Goal: Check status: Check status

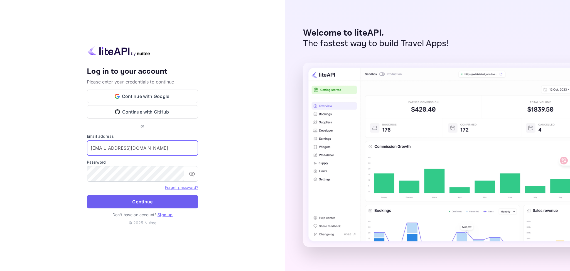
click at [128, 195] on button "Continue" at bounding box center [142, 201] width 111 height 13
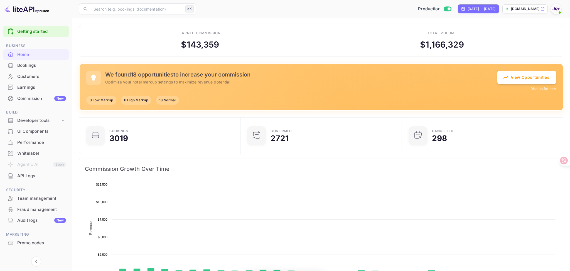
scroll to position [90, 158]
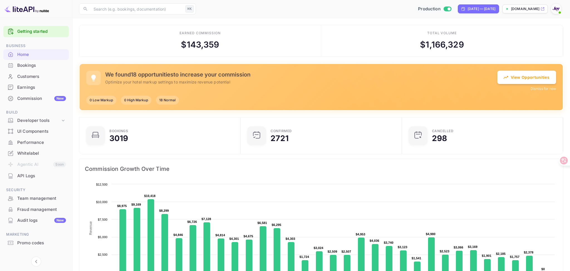
click at [418, 7] on span "Production" at bounding box center [429, 9] width 23 height 6
checkbox input "false"
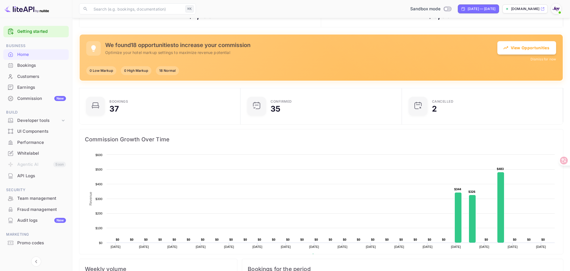
scroll to position [0, 0]
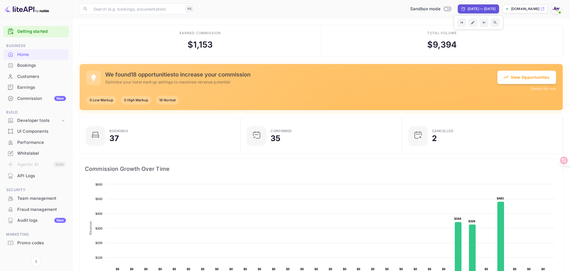
click at [468, 9] on div "[DATE] — [DATE]" at bounding box center [482, 8] width 28 height 5
select select "8"
select select "2025"
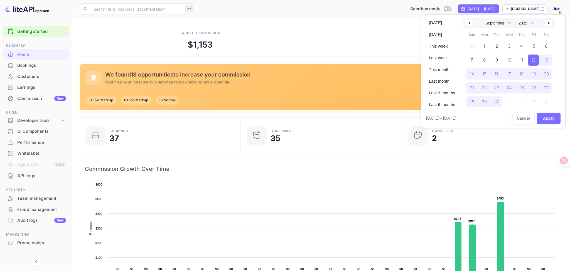
click at [550, 21] on button "button" at bounding box center [548, 23] width 7 height 7
select select "9"
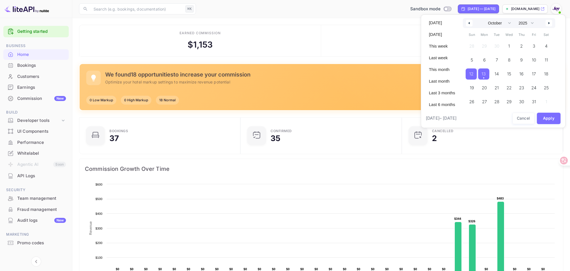
drag, startPoint x: 474, startPoint y: 76, endPoint x: 485, endPoint y: 74, distance: 11.5
click at [485, 74] on div "28 29 30 1 2 3 4 5 6 7 8 9 10 11 12 13 14 15 16 17 18 19 20 21 22 23 24 25 26 2…" at bounding box center [509, 72] width 87 height 67
click at [549, 122] on button "Apply" at bounding box center [549, 118] width 24 height 11
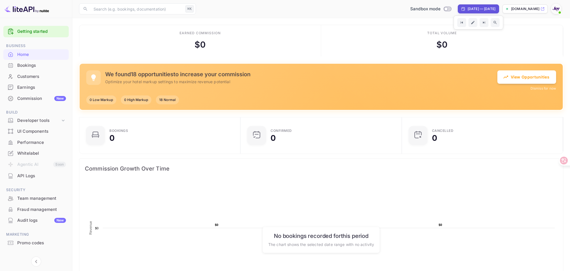
click at [483, 6] on div "[DATE] — [DATE]" at bounding box center [482, 8] width 28 height 5
select select "9"
select select "2025"
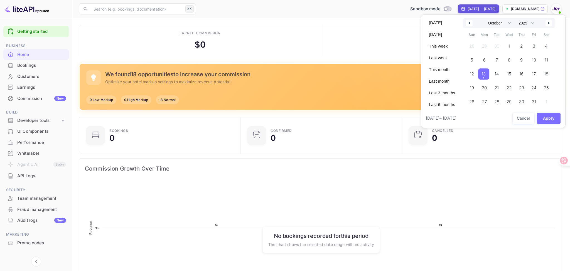
click at [485, 74] on span "13" at bounding box center [483, 74] width 4 height 10
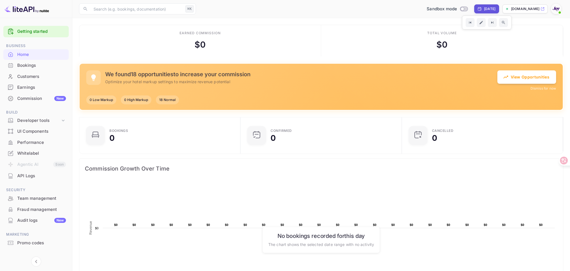
click at [484, 11] on div "[DATE]" at bounding box center [489, 8] width 11 height 5
select select "9"
select select "2025"
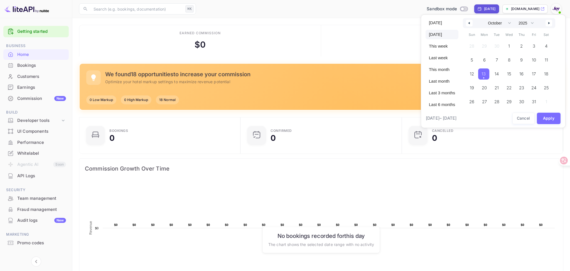
click at [483, 75] on span "13" at bounding box center [483, 74] width 4 height 10
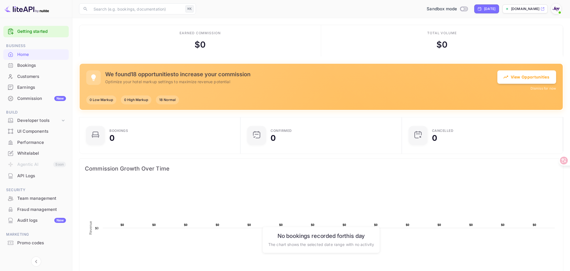
click at [24, 66] on div "Bookings" at bounding box center [41, 65] width 49 height 6
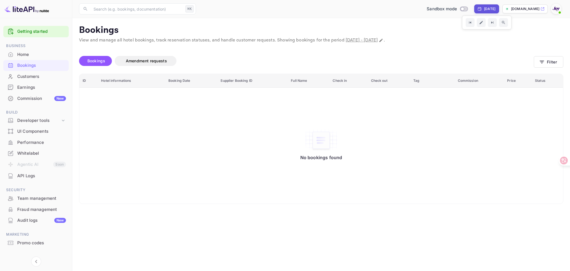
click at [486, 8] on div "[DATE]" at bounding box center [489, 8] width 11 height 5
select select "9"
select select "2025"
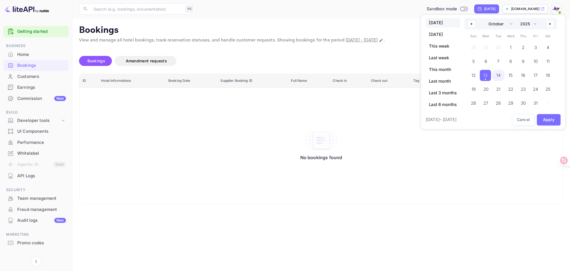
click at [495, 75] on span "14" at bounding box center [498, 75] width 13 height 11
drag, startPoint x: 487, startPoint y: 75, endPoint x: 495, endPoint y: 75, distance: 8.6
click at [495, 75] on div "28 29 30 1 2 3 4 5 6 7 8 9 10 11 12 13 14 15 16 17 18 19 20 21 22 23 24 25 26 2…" at bounding box center [510, 74] width 87 height 67
click at [544, 120] on button "Apply" at bounding box center [549, 119] width 24 height 11
